Goal: Task Accomplishment & Management: Manage account settings

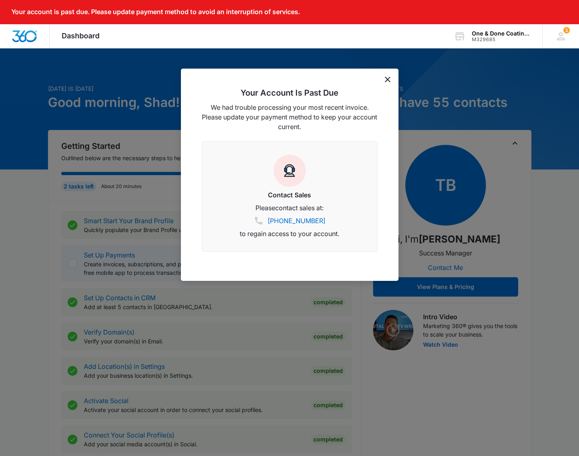
click at [390, 78] on icon "dismiss this dialog" at bounding box center [388, 80] width 6 height 6
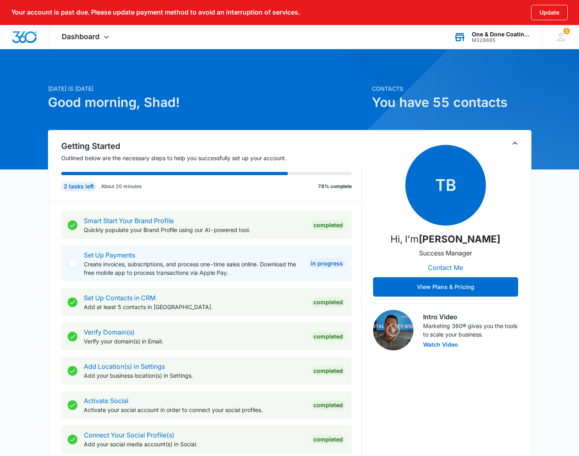
click at [504, 35] on div "One & Done Coatings" at bounding box center [501, 34] width 59 height 6
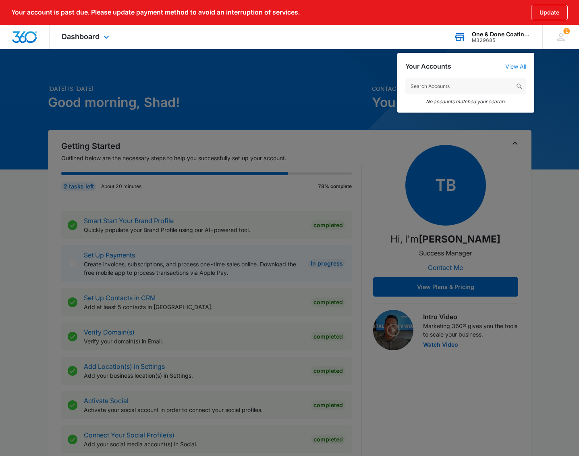
click at [517, 68] on link "View All" at bounding box center [516, 66] width 21 height 7
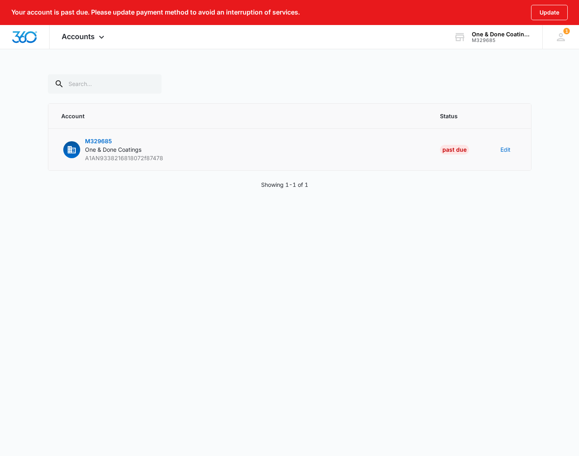
click at [102, 141] on span "M329685" at bounding box center [98, 140] width 27 height 7
click at [94, 146] on p "M329685 One & Done Coatings A1AN9338216818072f87478" at bounding box center [124, 149] width 78 height 25
click at [351, 246] on body "Your account is past due. Please update payment method to avoid an interruption…" at bounding box center [289, 228] width 579 height 456
click at [505, 150] on button "Edit" at bounding box center [506, 149] width 10 height 8
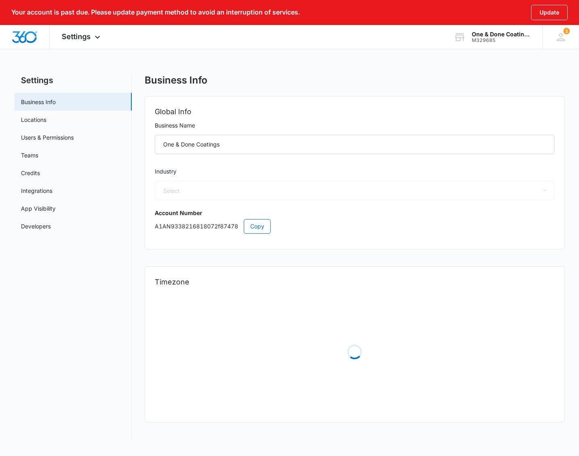
select select "9"
select select "US"
select select "America/New_York"
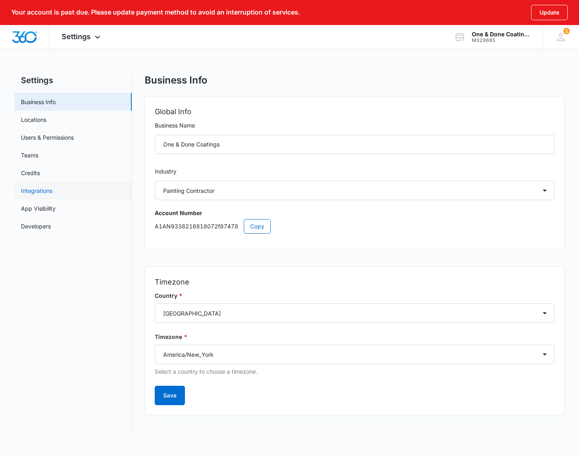
click at [33, 190] on link "Integrations" at bounding box center [36, 190] width 31 height 8
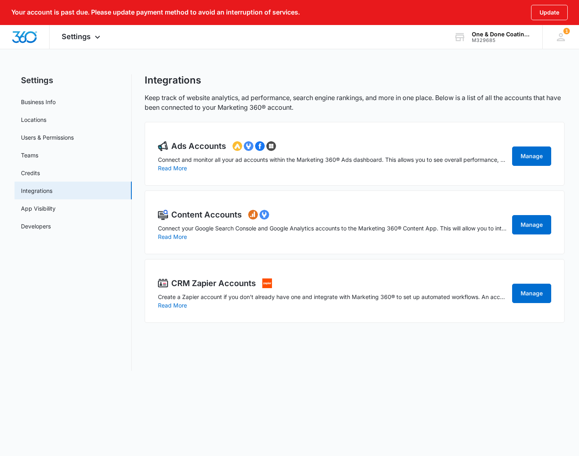
click at [348, 179] on div "Ads Accounts Connect and monitor all your ad accounts within the Marketing 360®…" at bounding box center [355, 154] width 420 height 64
click at [42, 225] on link "Developers" at bounding box center [36, 226] width 30 height 8
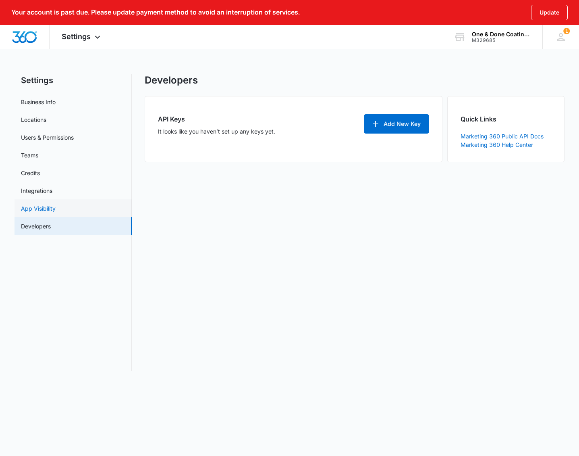
click at [29, 204] on link "App Visibility" at bounding box center [38, 208] width 35 height 8
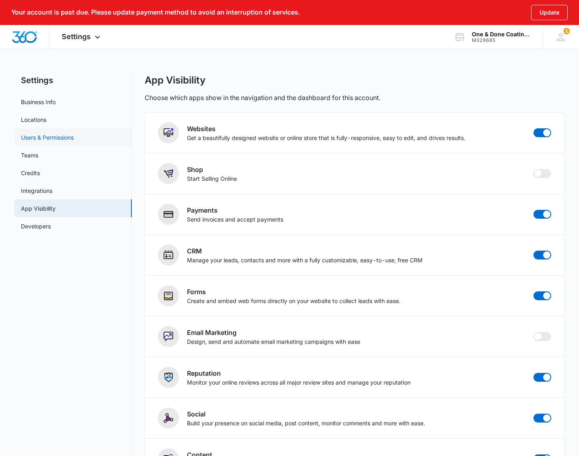
click at [43, 138] on link "Users & Permissions" at bounding box center [47, 137] width 53 height 8
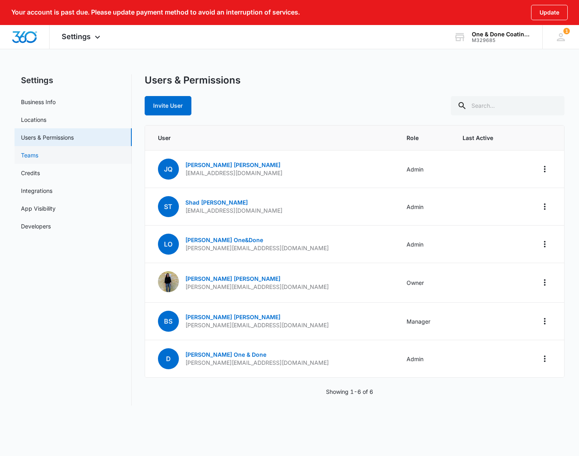
click at [33, 159] on link "Teams" at bounding box center [29, 155] width 17 height 8
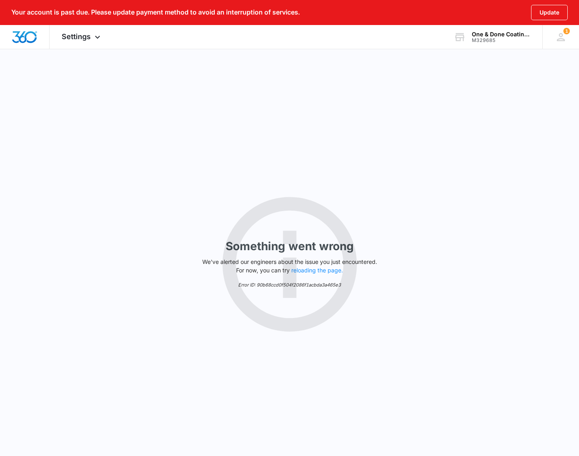
click at [28, 173] on div "Something went wrong We've alerted our engineers about the issue you just encou…" at bounding box center [289, 263] width 579 height 431
click at [77, 38] on span "Settings" at bounding box center [76, 36] width 29 height 8
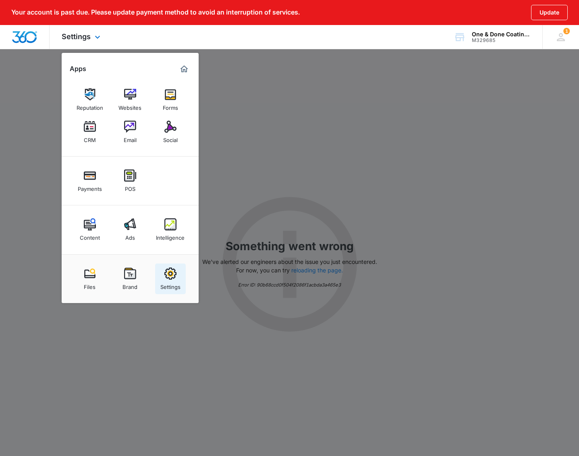
click at [170, 275] on img at bounding box center [171, 273] width 12 height 12
select select "9"
select select "US"
select select "America/New_York"
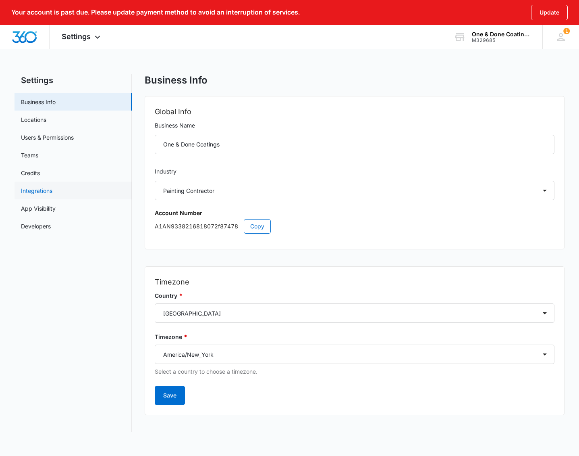
click at [30, 195] on link "Integrations" at bounding box center [36, 190] width 31 height 8
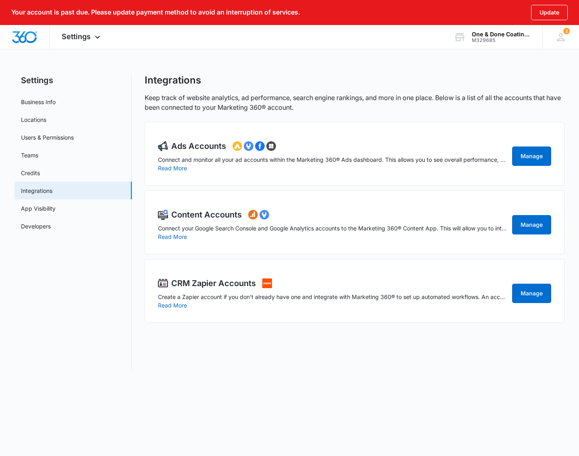
click at [267, 165] on div "Ads Accounts Connect and monitor all your ad accounts within the Marketing 360®…" at bounding box center [333, 156] width 350 height 32
click at [387, 168] on div "Ads Accounts Connect and monitor all your ad accounts within the Marketing 360®…" at bounding box center [333, 156] width 350 height 32
click at [535, 221] on link "Manage" at bounding box center [531, 224] width 39 height 19
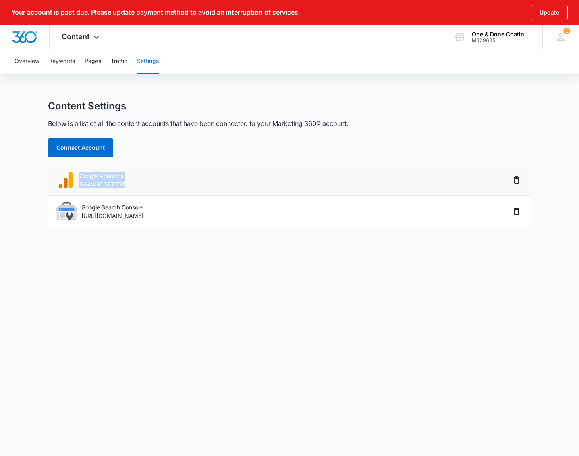
drag, startPoint x: 153, startPoint y: 187, endPoint x: 76, endPoint y: 172, distance: 78.4
click at [76, 172] on div "Google Analytics GA4:491397758" at bounding box center [283, 180] width 454 height 18
drag, startPoint x: 212, startPoint y: 271, endPoint x: 211, endPoint y: 266, distance: 5.0
click at [212, 270] on body "Your account is past due. Please update payment method to avoid an interruption…" at bounding box center [289, 228] width 579 height 456
drag, startPoint x: 131, startPoint y: 185, endPoint x: 81, endPoint y: 179, distance: 50.8
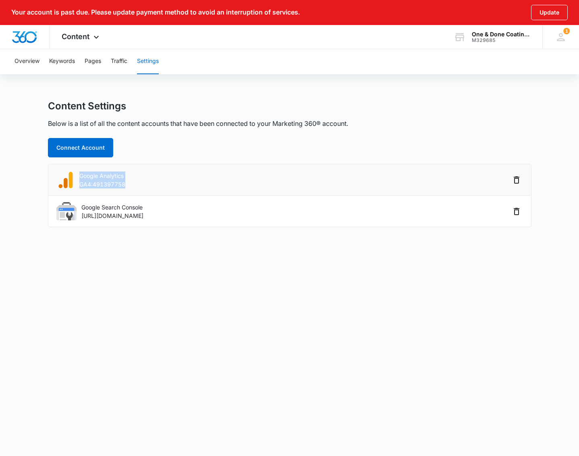
click at [81, 179] on div "Google Analytics GA4:491397758" at bounding box center [283, 180] width 454 height 18
copy div "Google Analytics GA4:491397758"
